Goal: Information Seeking & Learning: Learn about a topic

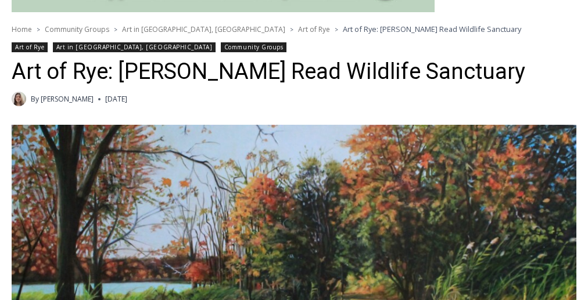
click at [72, 30] on span "Community Groups" at bounding box center [77, 29] width 65 height 10
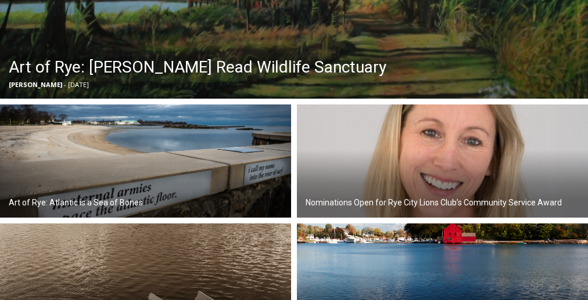
scroll to position [443, 0]
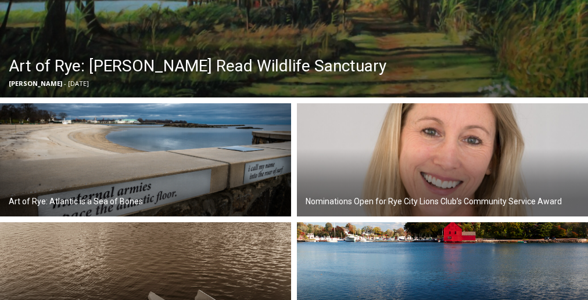
click at [134, 203] on h2 "Art of Rye: Atlantic is a Sea of Bones" at bounding box center [76, 202] width 134 height 12
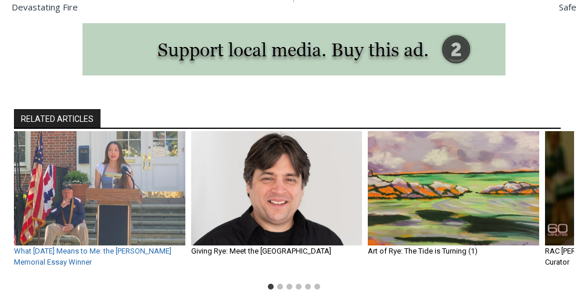
click at [110, 247] on link "What Memorial Day Means to Me: the John M. Kingery Memorial Essay Winner" at bounding box center [92, 257] width 157 height 20
